Goal: Obtain resource: Download file/media

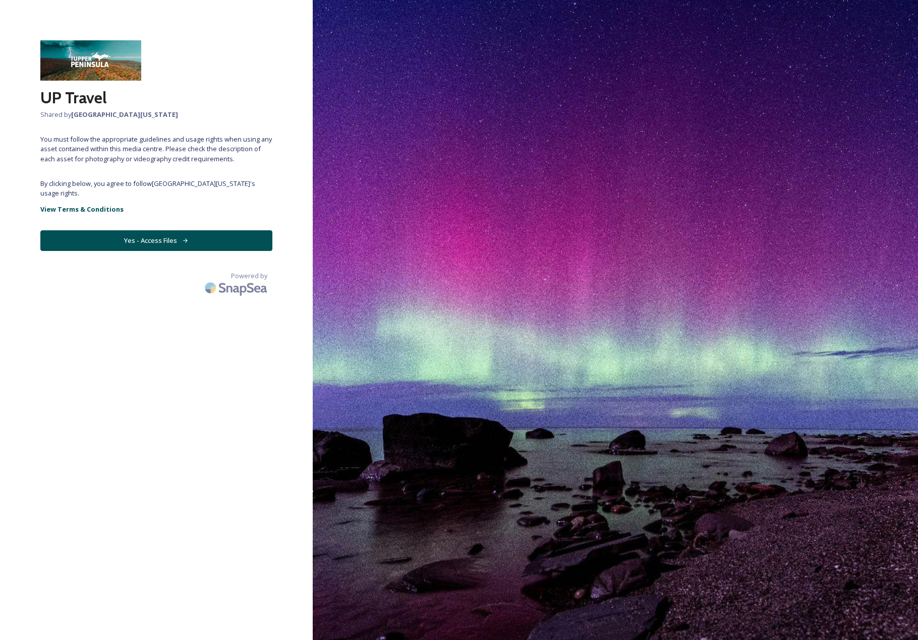
click at [110, 238] on button "Yes - Access Files" at bounding box center [156, 240] width 232 height 21
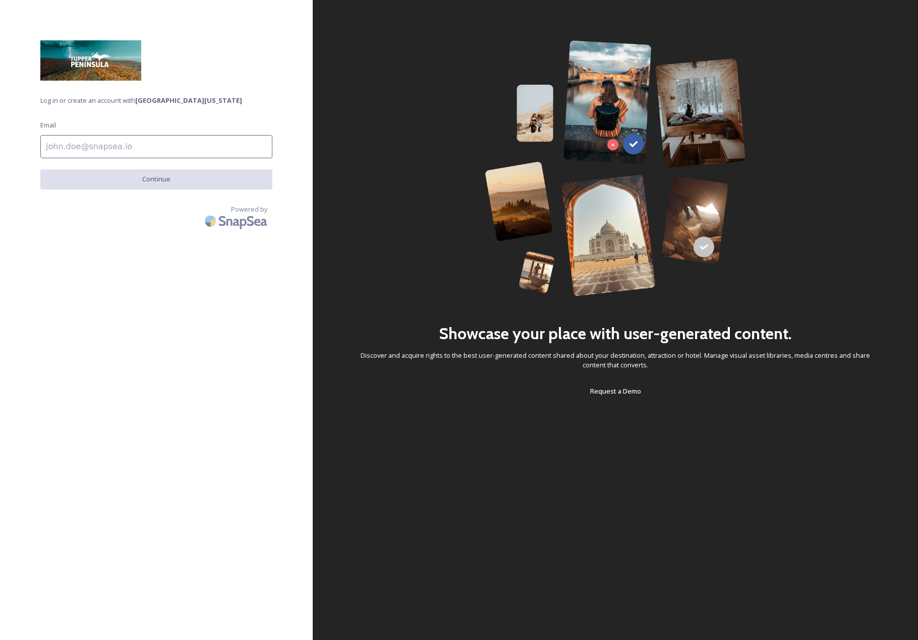
click at [67, 144] on input at bounding box center [156, 146] width 232 height 23
type input "[EMAIL_ADDRESS][DOMAIN_NAME]"
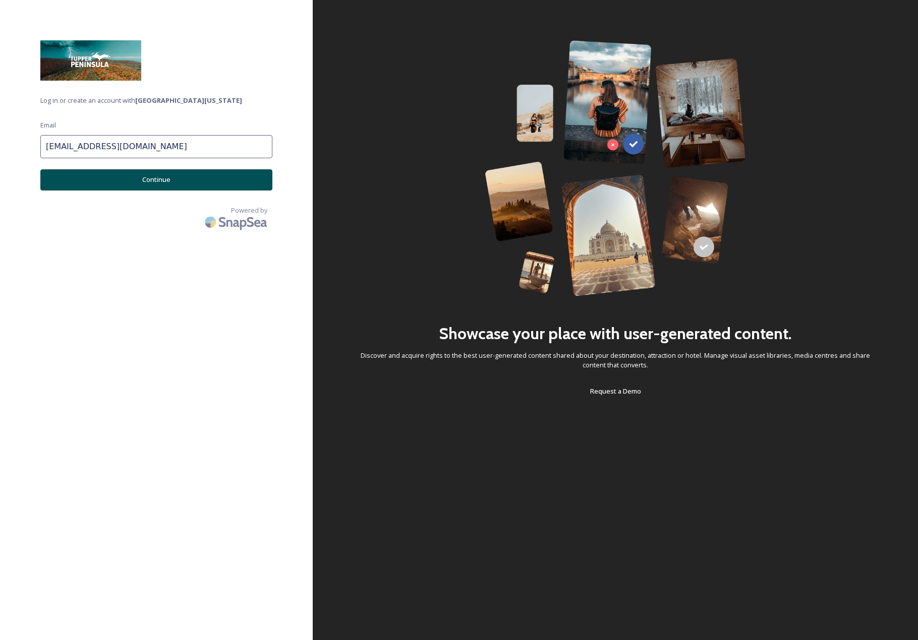
click at [113, 179] on button "Continue" at bounding box center [156, 179] width 232 height 21
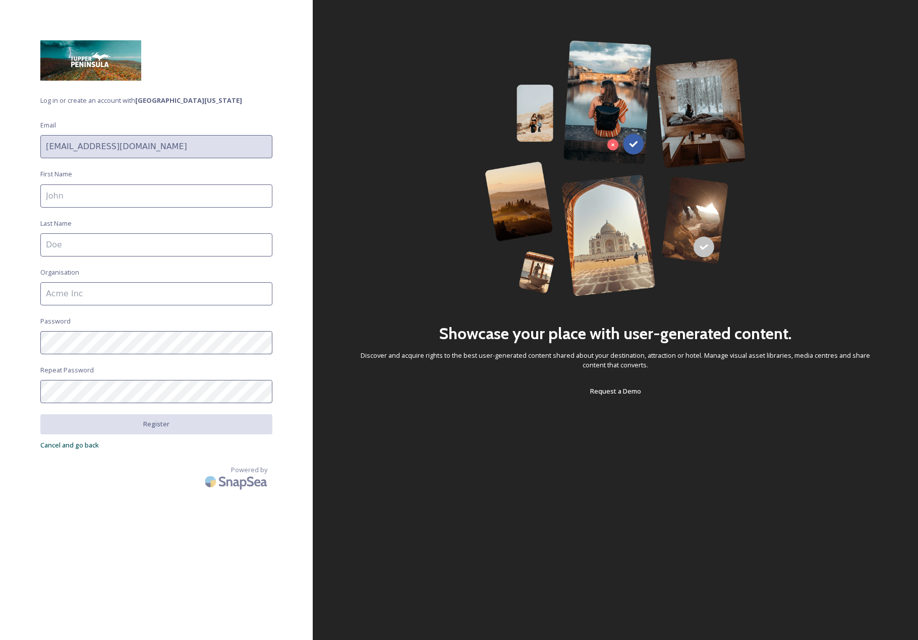
click at [92, 201] on input at bounding box center [156, 196] width 232 height 23
type input "[PERSON_NAME]"
click at [88, 293] on input at bounding box center [156, 293] width 232 height 23
type input "Marketing with Purpose"
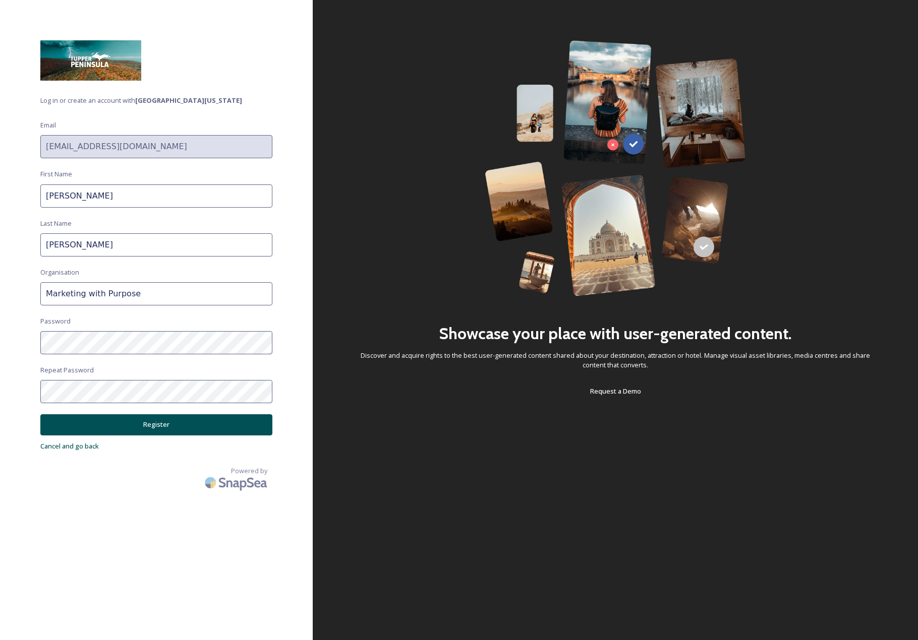
click at [191, 433] on button "Register" at bounding box center [156, 425] width 232 height 21
